Goal: Find contact information: Find contact information

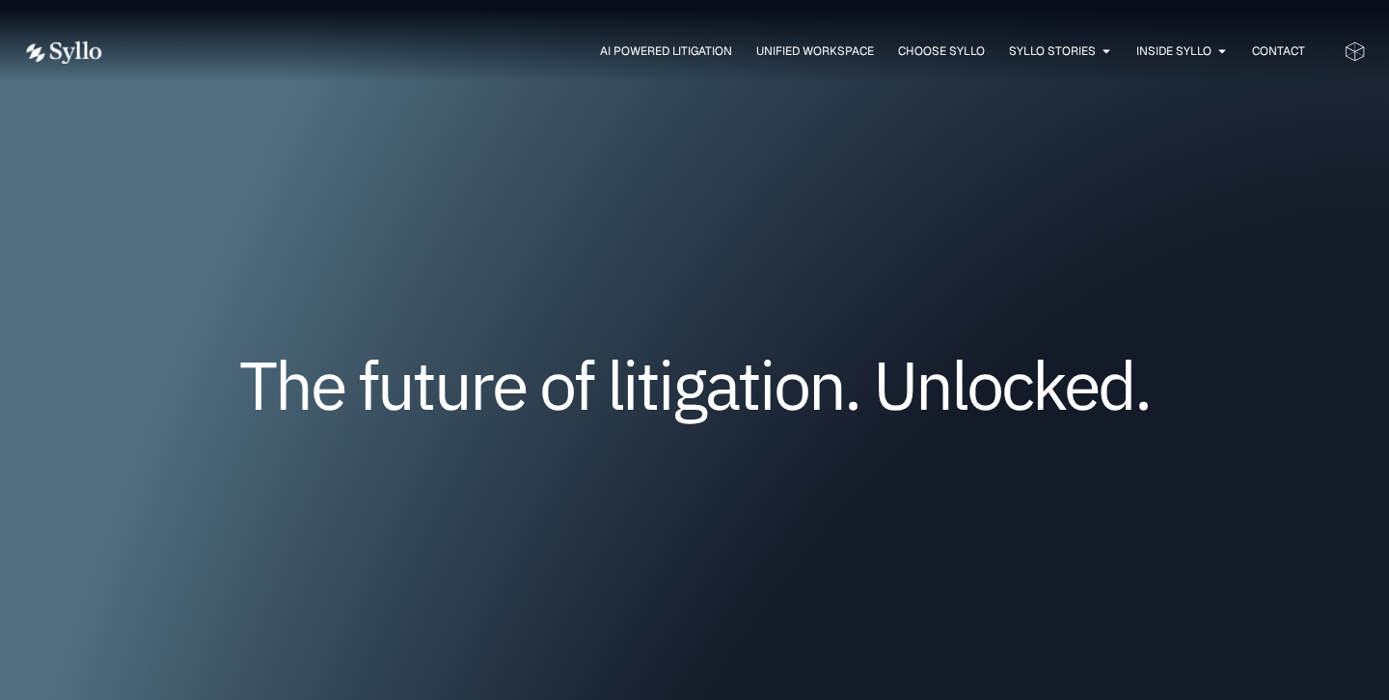
click at [432, 275] on div "The future of litigation. Unlocked." at bounding box center [694, 414] width 1343 height 392
click at [1278, 52] on span "Contact" at bounding box center [1278, 50] width 53 height 17
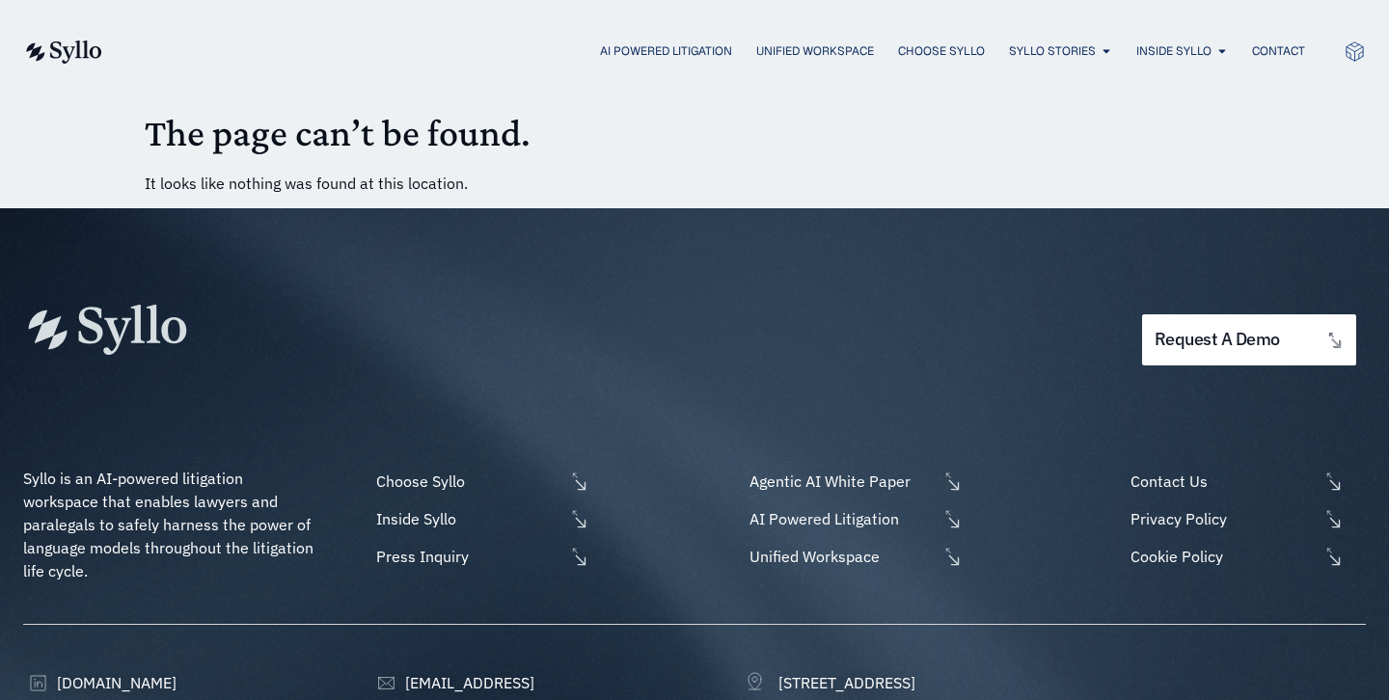
click at [635, 158] on main "The page can’t be found. It looks like nothing was found at this location." at bounding box center [695, 152] width 1100 height 85
click at [1174, 104] on span "OUR TEAM" at bounding box center [1175, 110] width 60 height 23
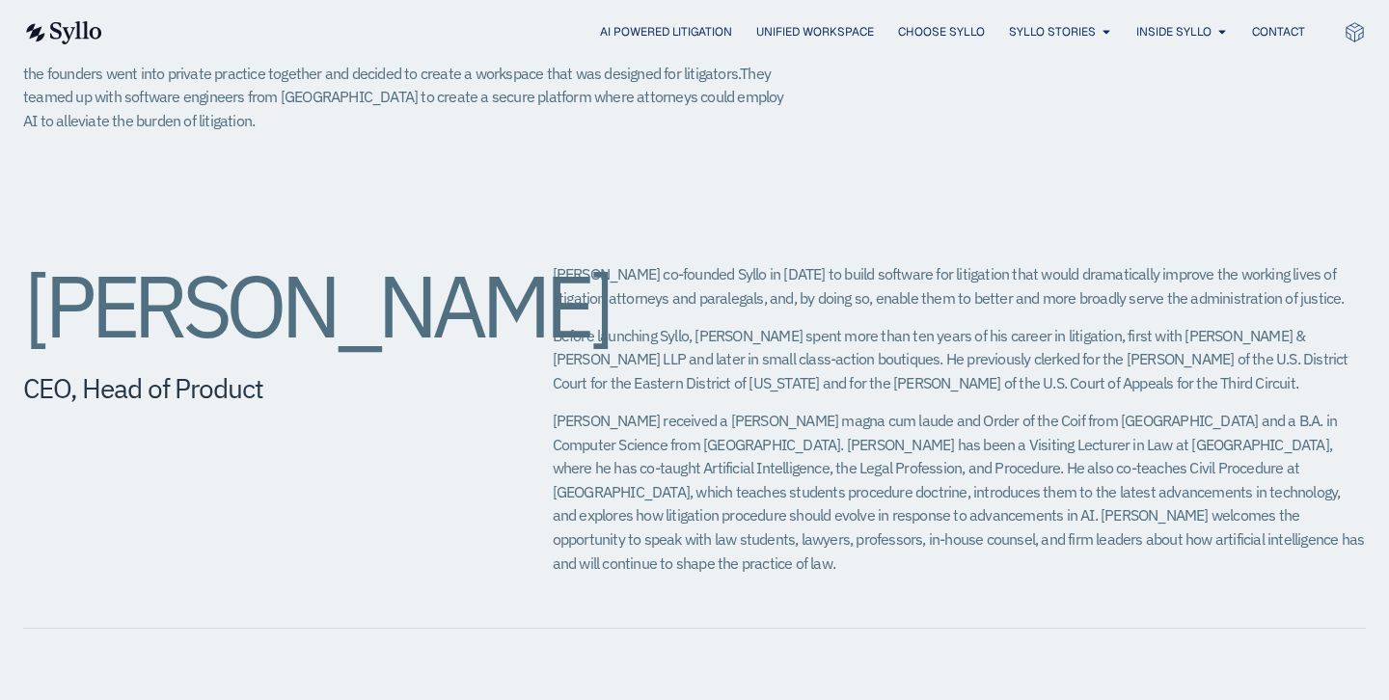
scroll to position [629, 0]
